Goal: Task Accomplishment & Management: Use online tool/utility

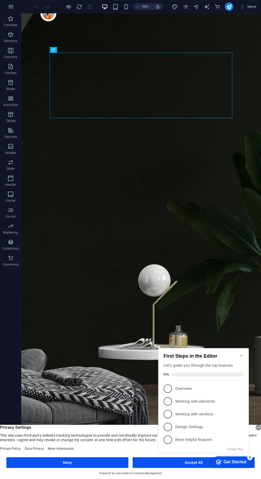
click at [172, 399] on span "2" at bounding box center [167, 401] width 9 height 9
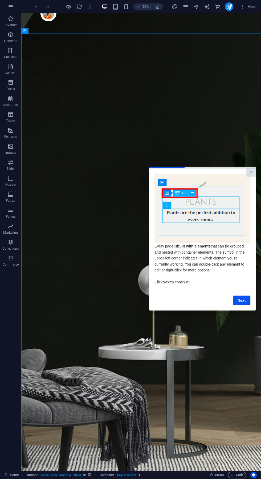
click at [243, 310] on cue "Every page is built with elements that can be grouped and nested with container…" at bounding box center [202, 239] width 106 height 142
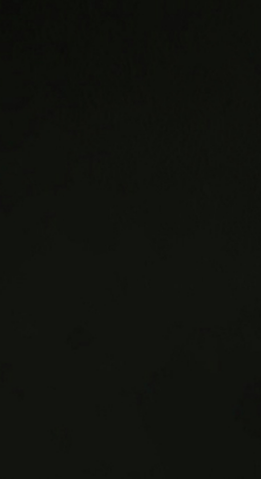
scroll to position [1, 0]
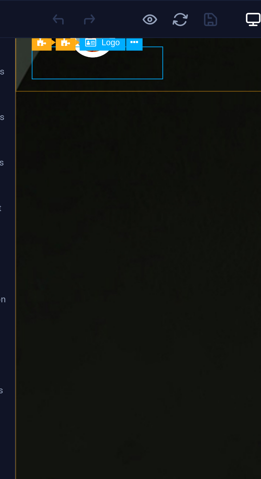
click at [64, 17] on button at bounding box center [63, 15] width 6 height 6
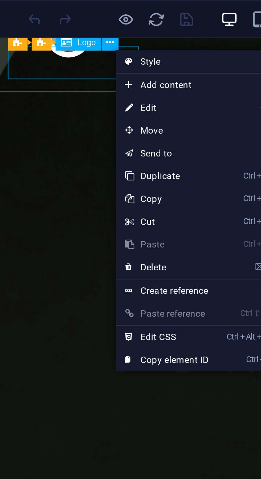
click at [75, 38] on link "⏎ Edit" at bounding box center [83, 38] width 36 height 8
select select "px"
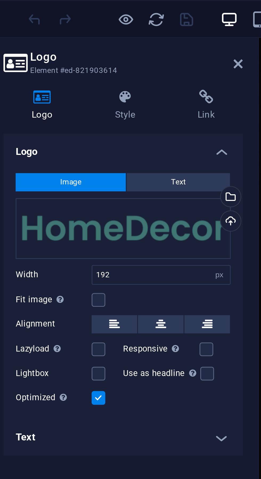
click at [106, 69] on div "Select files from the file manager, stock photos, or upload file(s)" at bounding box center [105, 69] width 8 height 8
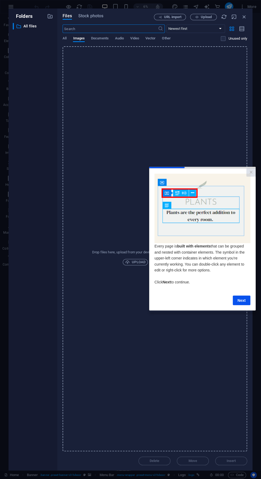
click at [252, 170] on link "×" at bounding box center [250, 172] width 9 height 8
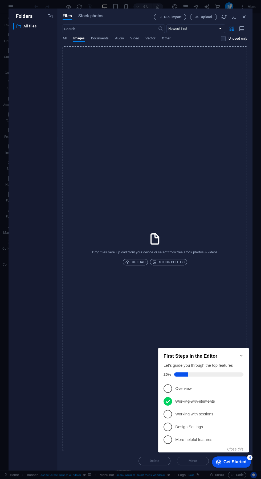
scroll to position [0, 0]
click at [135, 264] on span "Upload" at bounding box center [135, 262] width 20 height 6
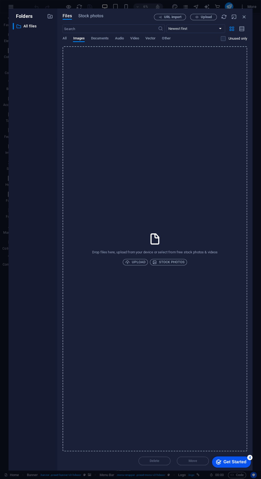
click at [174, 264] on span "Stock photos" at bounding box center [168, 262] width 32 height 6
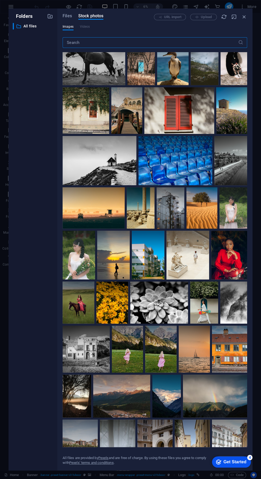
scroll to position [3826, 0]
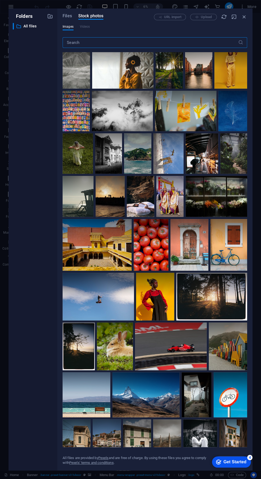
click at [242, 131] on div at bounding box center [232, 111] width 29 height 41
click at [240, 102] on icon at bounding box center [240, 97] width 9 height 9
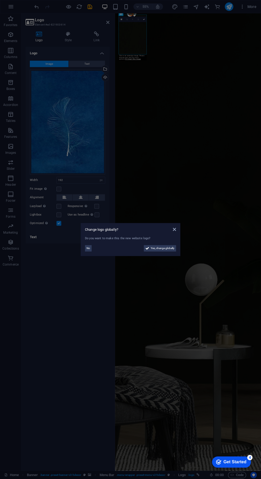
click at [160, 248] on span "Yes, change globally" at bounding box center [163, 248] width 24 height 6
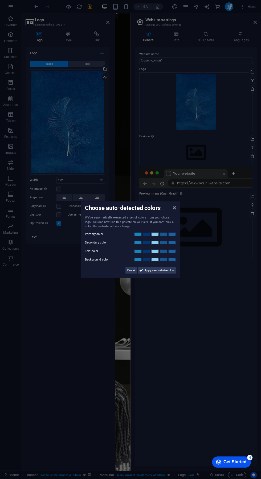
click at [174, 210] on icon at bounding box center [174, 208] width 3 height 4
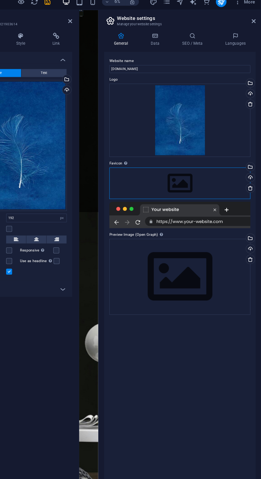
click at [196, 154] on div "Drag files here, click to choose files or select files from Files or our free s…" at bounding box center [195, 152] width 113 height 25
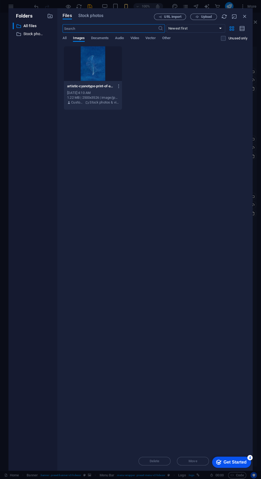
click at [49, 16] on icon "button" at bounding box center [50, 16] width 6 height 6
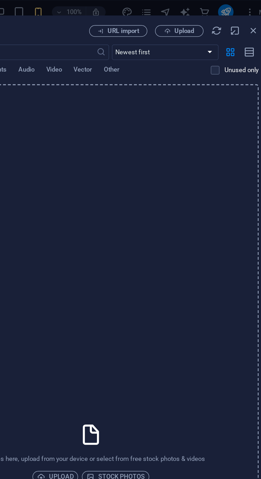
click at [206, 18] on span "Upload" at bounding box center [206, 16] width 11 height 3
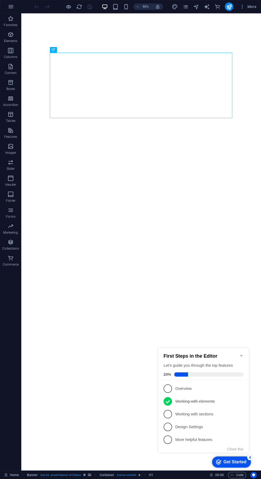
click at [243, 461] on div "Get Started" at bounding box center [234, 462] width 23 height 5
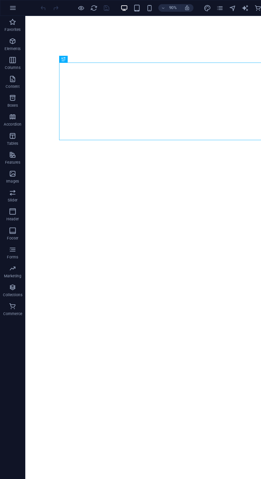
click at [8, 262] on span "Commerce" at bounding box center [10, 261] width 21 height 13
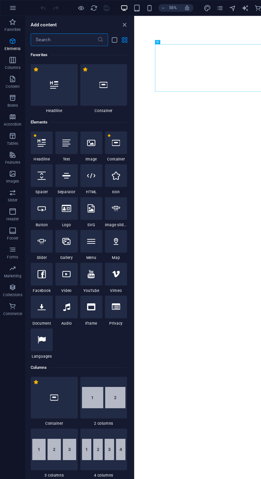
scroll to position [5129, 0]
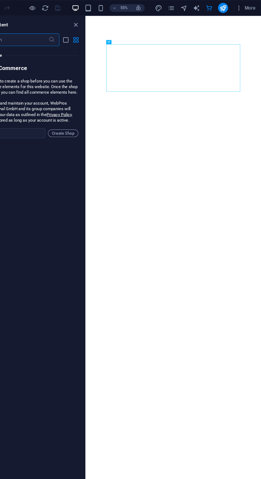
click at [174, 8] on icon "design" at bounding box center [174, 7] width 6 height 6
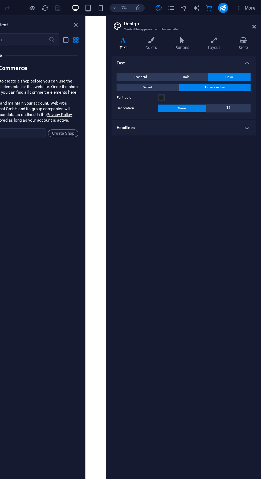
click at [207, 5] on icon "text_generator" at bounding box center [206, 7] width 6 height 6
select select "English"
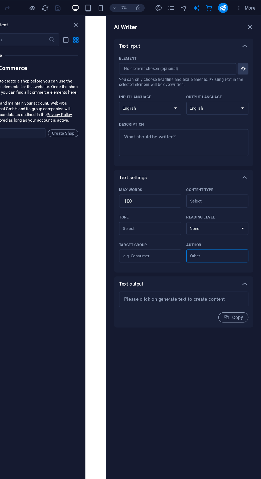
type textarea "x"
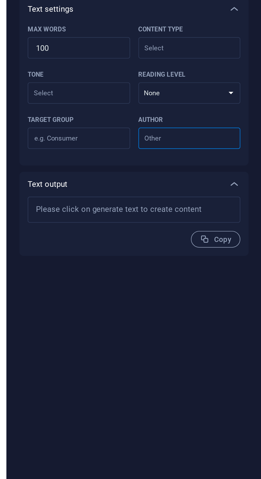
type textarea "x"
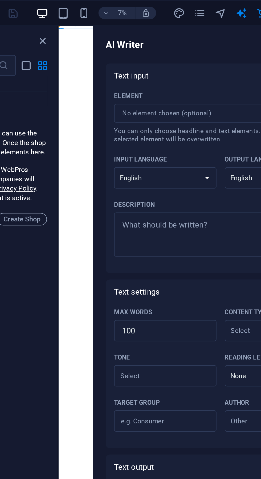
type textarea "x"
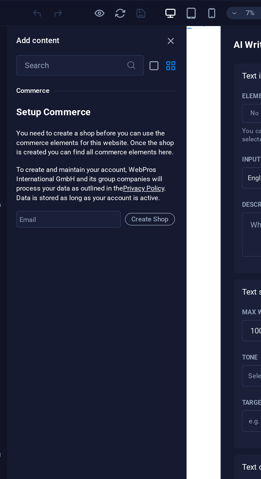
click at [126, 5] on icon "button" at bounding box center [126, 7] width 6 height 6
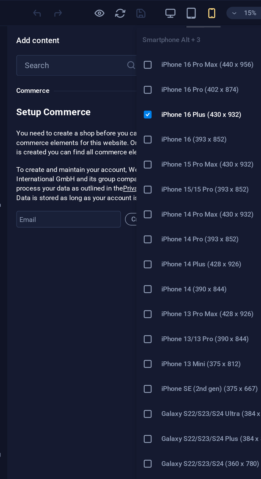
scroll to position [10, 0]
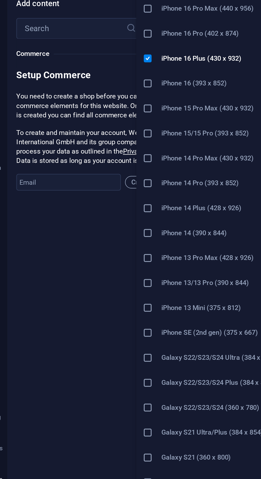
type textarea "x"
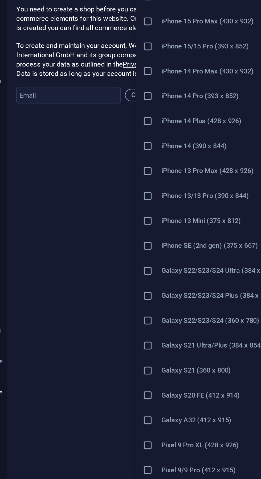
scroll to position [0, 0]
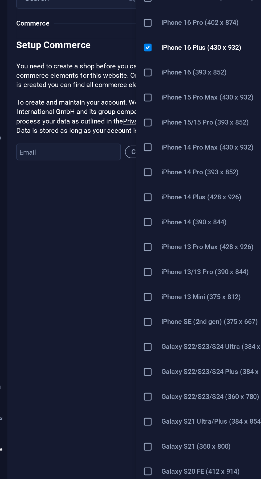
type textarea "x"
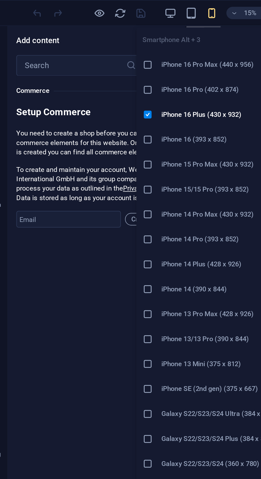
click at [75, 202] on div "Favorites 1 Star Headline 1 Star Container Elements 1 Star Headline 1 Star Text…" at bounding box center [67, 252] width 91 height 427
